Goal: Browse casually: Explore the website without a specific task or goal

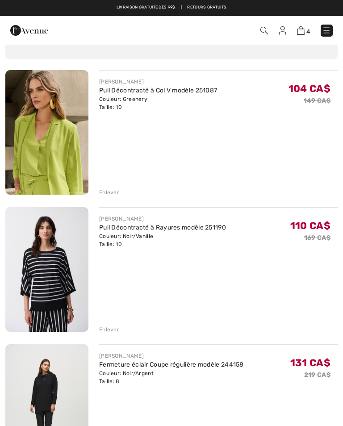
scroll to position [61, 0]
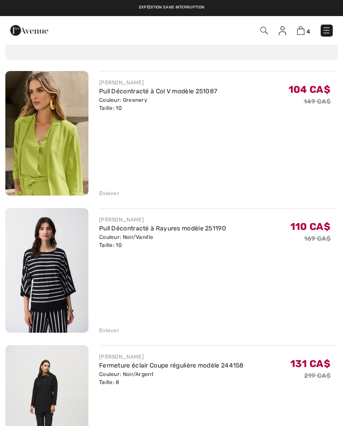
click at [104, 194] on div "Enlever" at bounding box center [109, 193] width 20 height 8
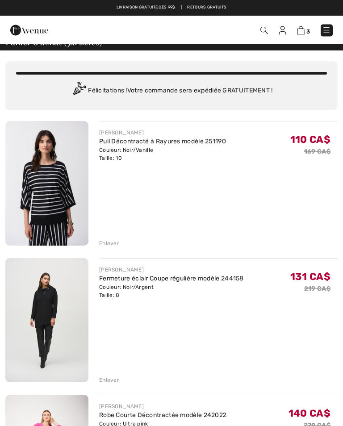
scroll to position [0, 0]
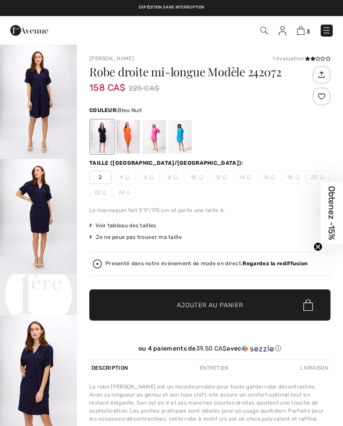
click at [155, 137] on div at bounding box center [154, 137] width 23 height 34
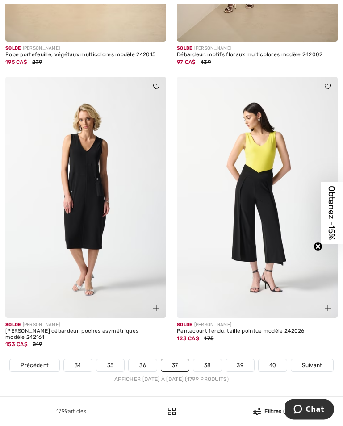
scroll to position [5038, 0]
click at [208, 371] on link "38" at bounding box center [207, 366] width 29 height 12
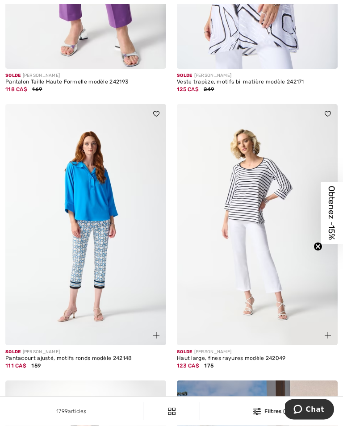
scroll to position [273, 0]
click at [265, 303] on img at bounding box center [257, 224] width 161 height 241
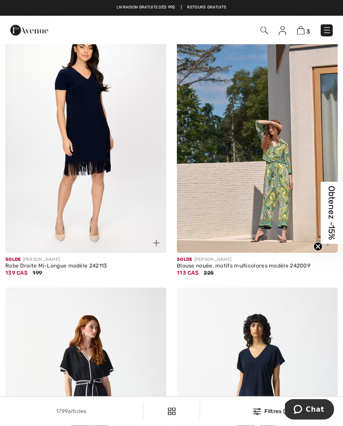
scroll to position [642, 0]
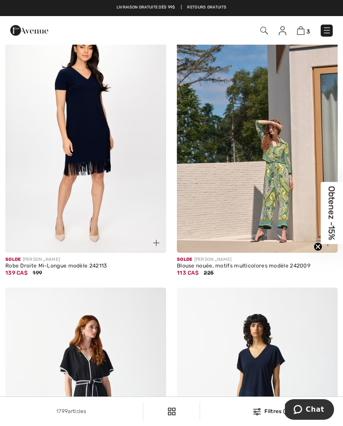
click at [93, 146] on img at bounding box center [85, 132] width 161 height 241
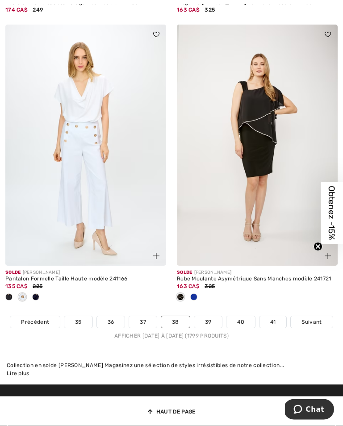
scroll to position [5010, 0]
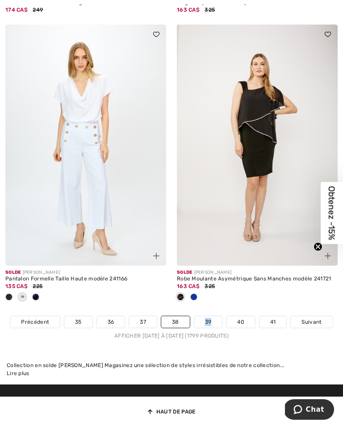
click at [243, 369] on div "Collection en solde [PERSON_NAME] Magasinez une sélection de styles irrésistibl…" at bounding box center [172, 365] width 330 height 8
click at [211, 328] on link "39" at bounding box center [208, 322] width 28 height 12
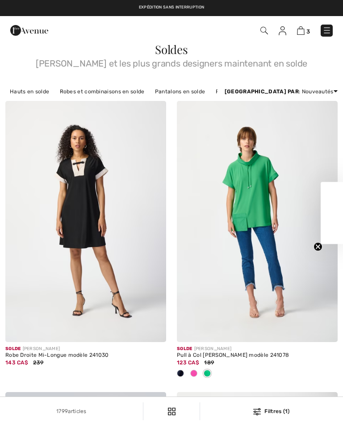
checkbox input "true"
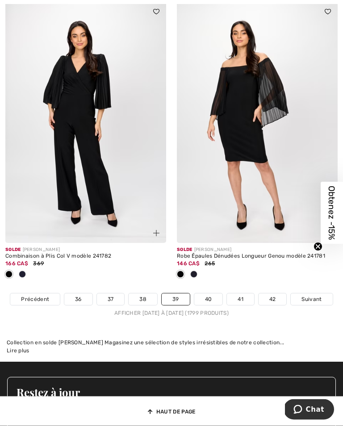
scroll to position [5240, 0]
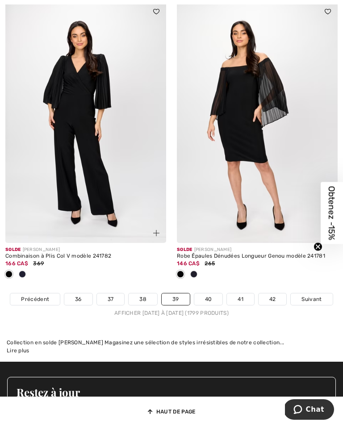
click at [210, 305] on link "40" at bounding box center [208, 300] width 29 height 12
click at [210, 303] on link "40" at bounding box center [208, 300] width 29 height 12
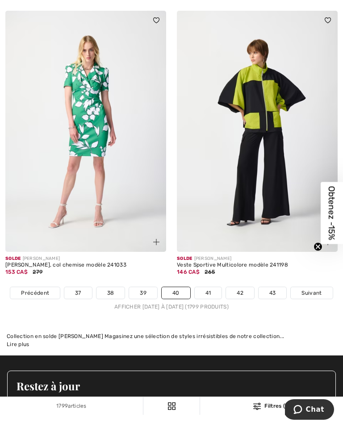
scroll to position [5199, 0]
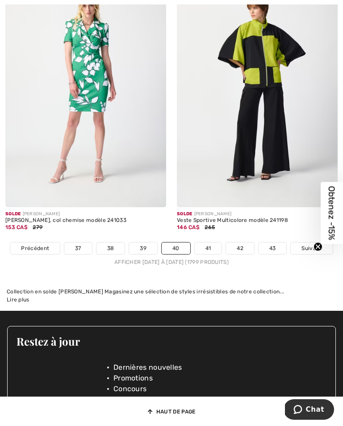
click at [211, 254] on link "41" at bounding box center [208, 249] width 27 height 12
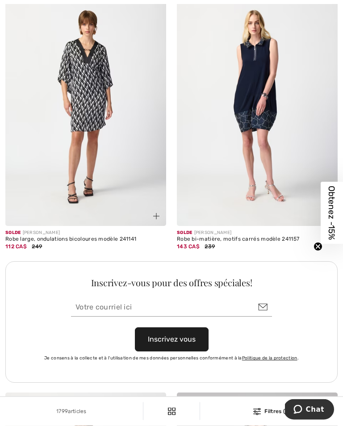
scroll to position [3304, 0]
click at [81, 114] on img at bounding box center [85, 105] width 161 height 241
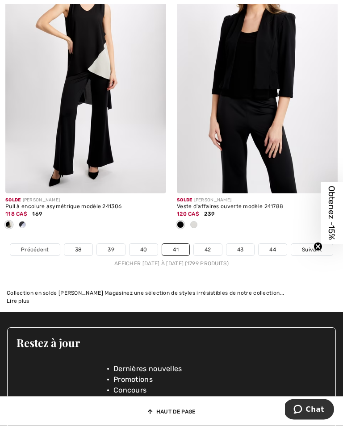
scroll to position [5171, 0]
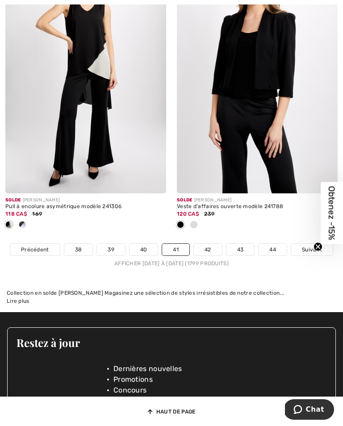
click at [210, 256] on link "42" at bounding box center [208, 250] width 28 height 12
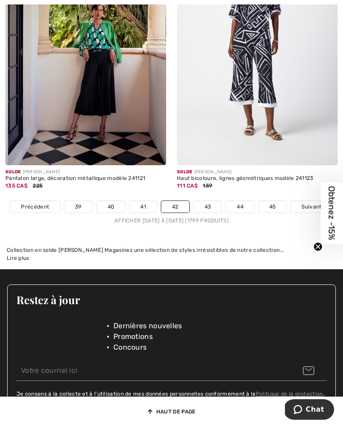
scroll to position [5097, 0]
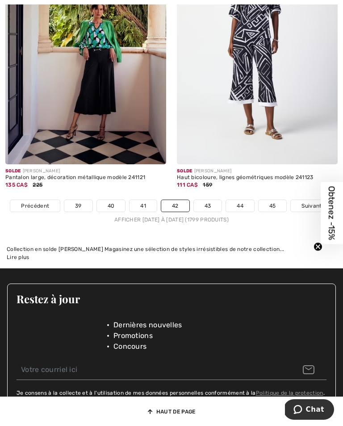
click at [210, 212] on link "43" at bounding box center [208, 206] width 28 height 12
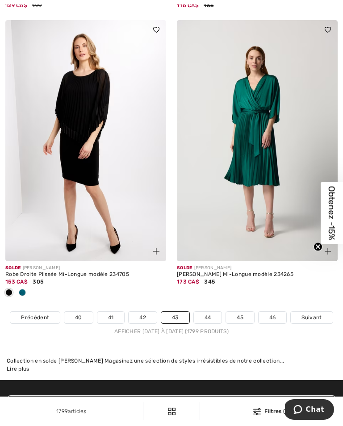
scroll to position [5031, 0]
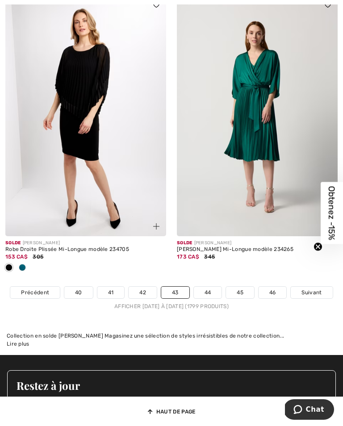
click at [208, 298] on link "44" at bounding box center [208, 293] width 28 height 12
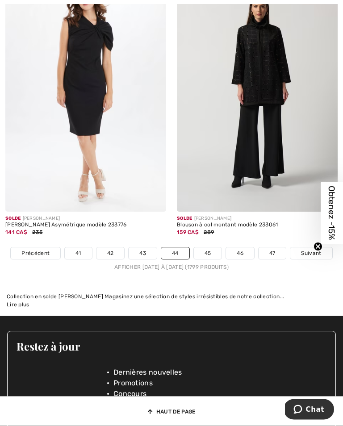
scroll to position [5138, 0]
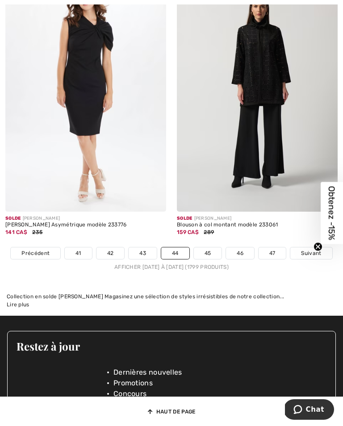
click at [81, 139] on img at bounding box center [85, 91] width 161 height 241
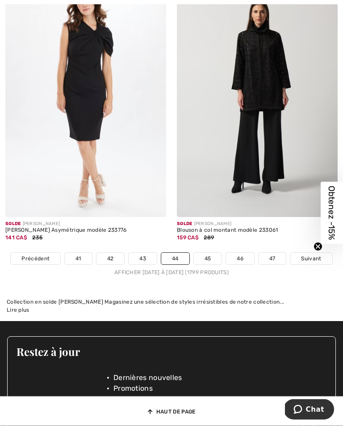
scroll to position [5133, 0]
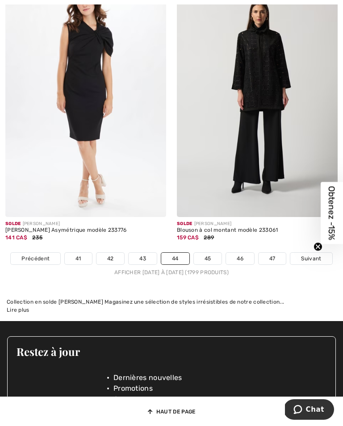
click at [206, 264] on link "45" at bounding box center [208, 259] width 28 height 12
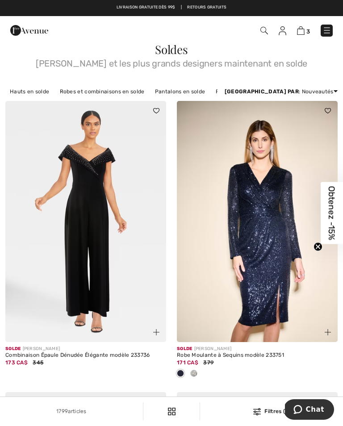
click at [245, 424] on div "1799 articles Filtres (1) ✖ Dégager Voir les resultats 1799" at bounding box center [171, 411] width 343 height 29
